Goal: Task Accomplishment & Management: Manage account settings

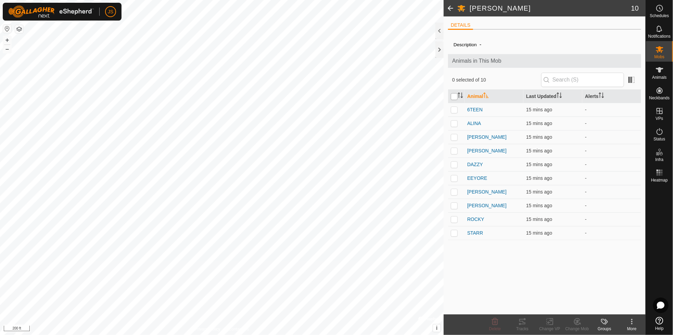
click at [455, 97] on input "checkbox" at bounding box center [454, 96] width 7 height 7
checkbox input "true"
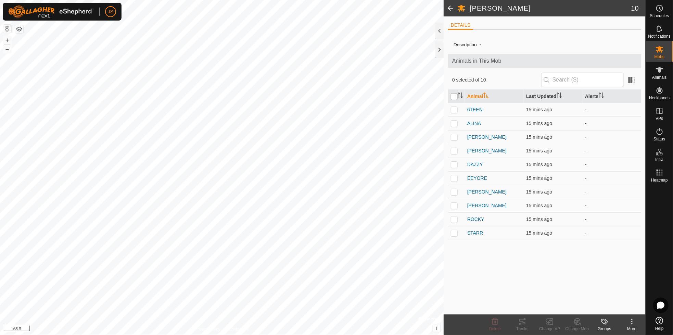
checkbox input "true"
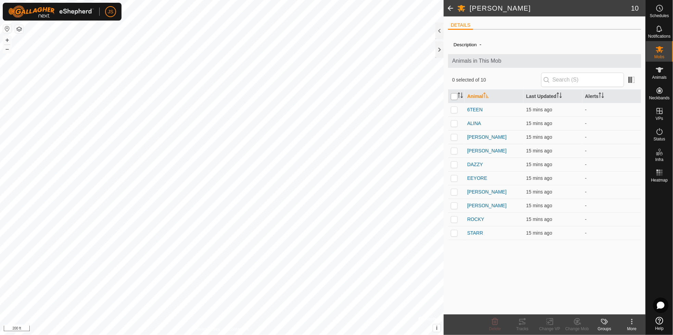
checkbox input "true"
click at [523, 322] on icon at bounding box center [523, 322] width 8 height 8
